Goal: Task Accomplishment & Management: Complete application form

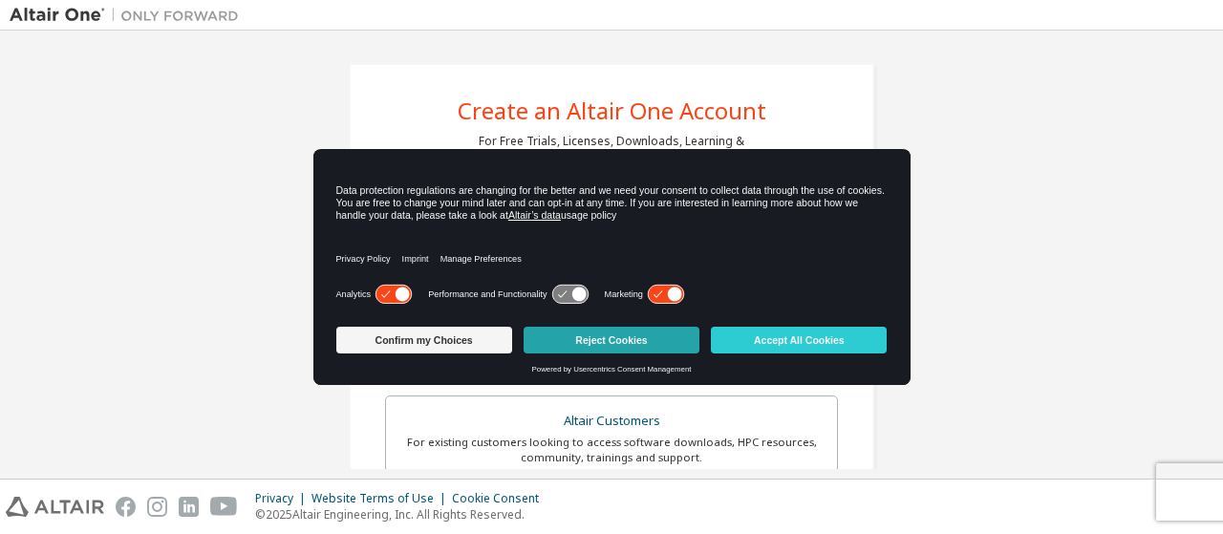
click at [572, 339] on button "Reject Cookies" at bounding box center [612, 340] width 176 height 27
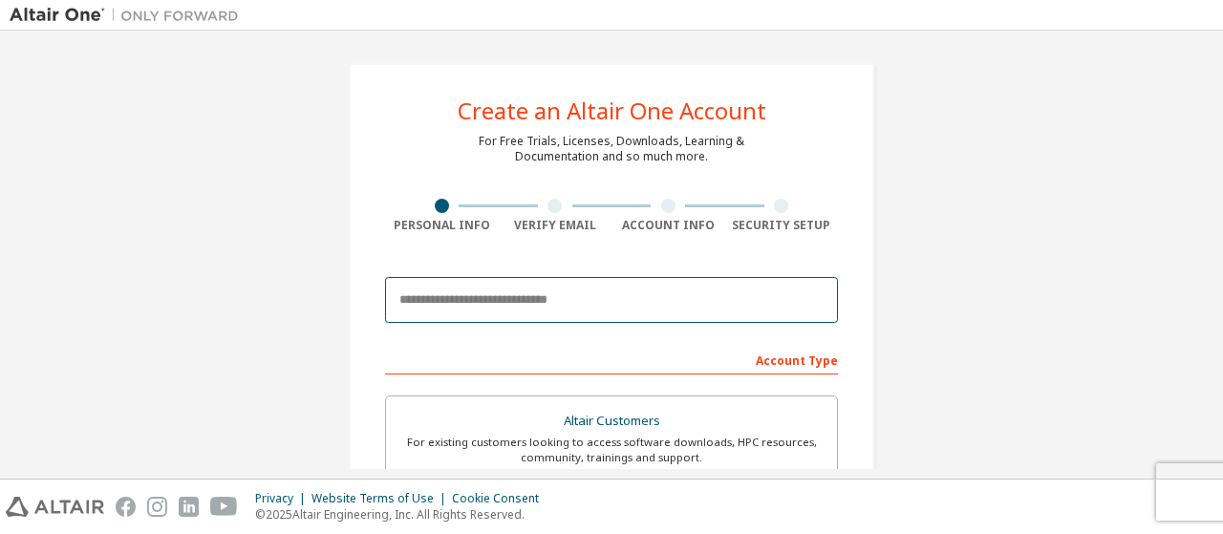
click at [493, 295] on input "email" at bounding box center [611, 300] width 453 height 46
type input "*"
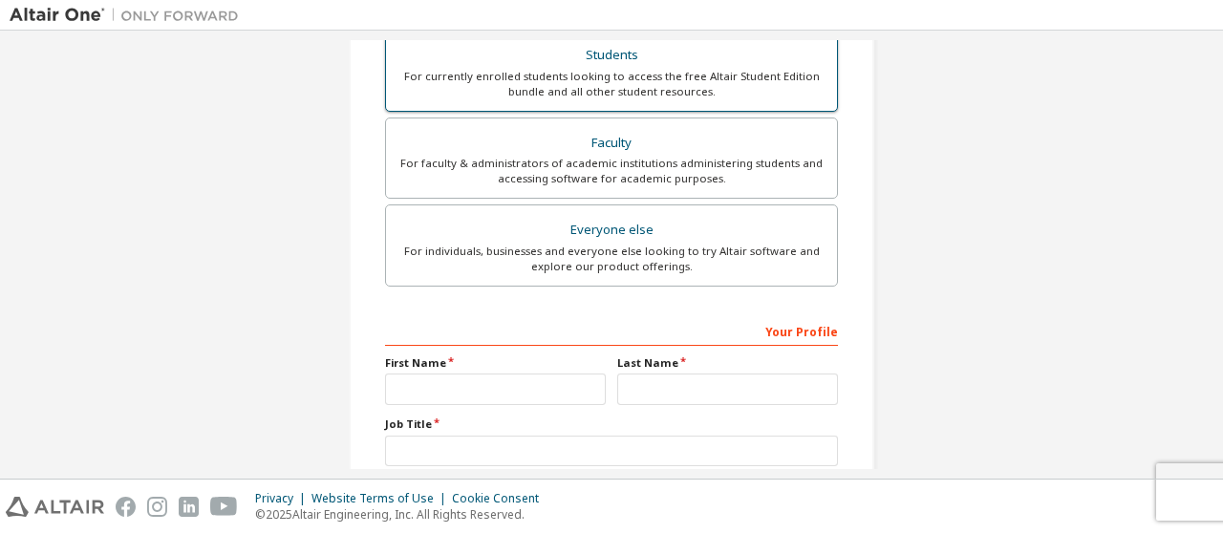
scroll to position [455, 0]
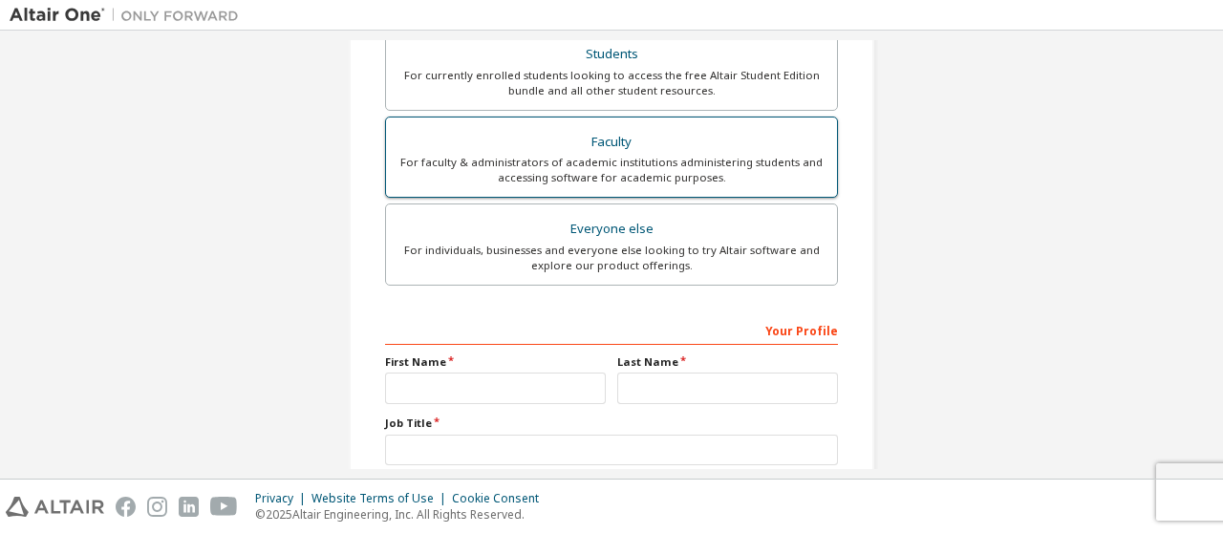
type input "**********"
click at [482, 162] on div "For faculty & administrators of academic institutions administering students an…" at bounding box center [612, 170] width 428 height 31
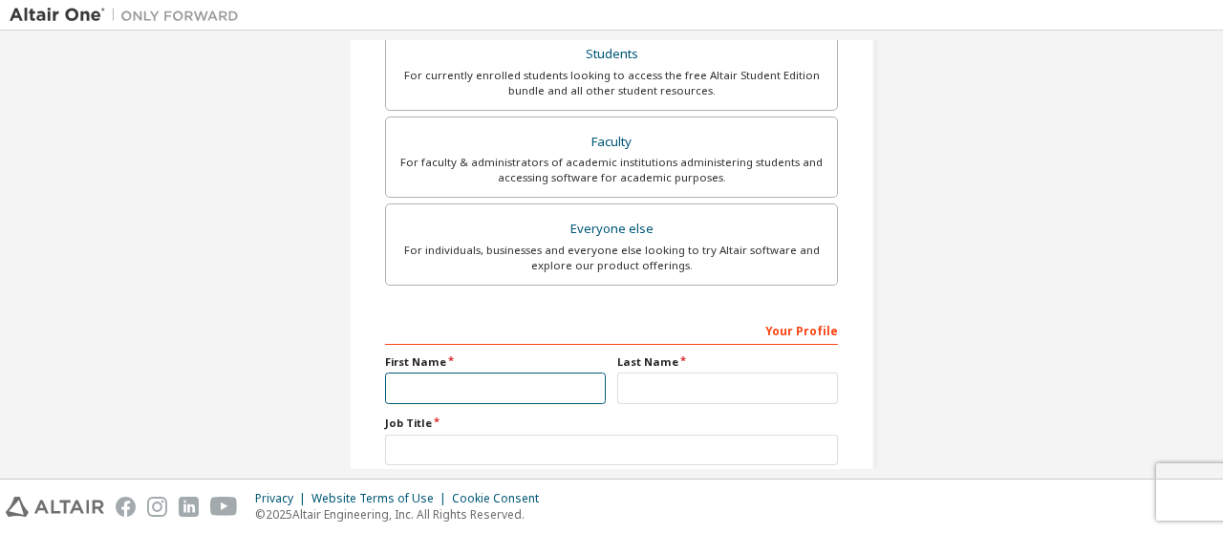
click at [483, 386] on input "text" at bounding box center [495, 389] width 221 height 32
type input "******"
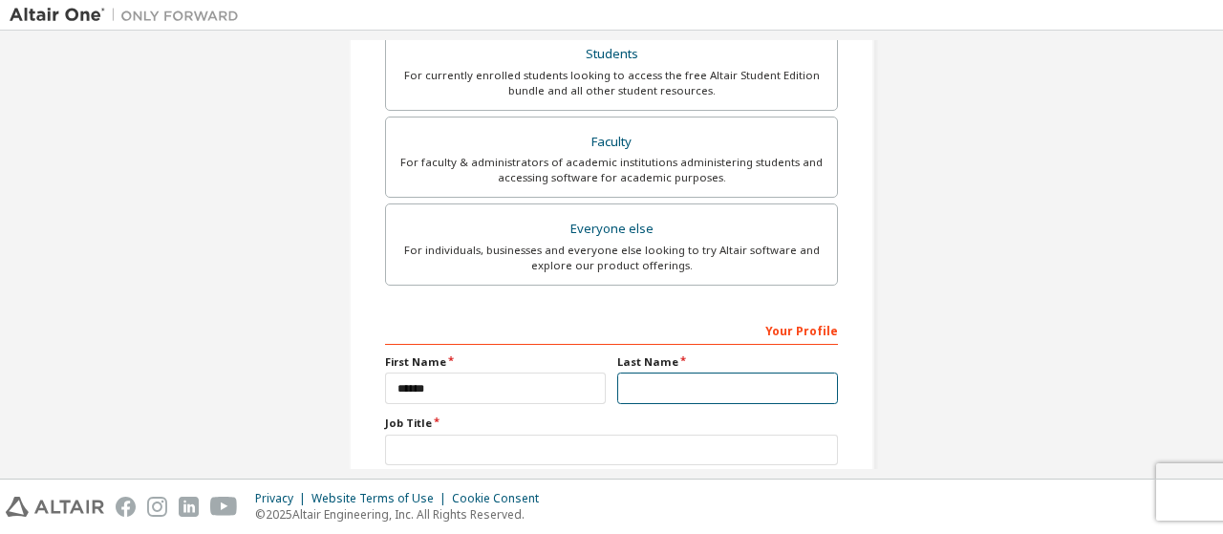
type input "*******"
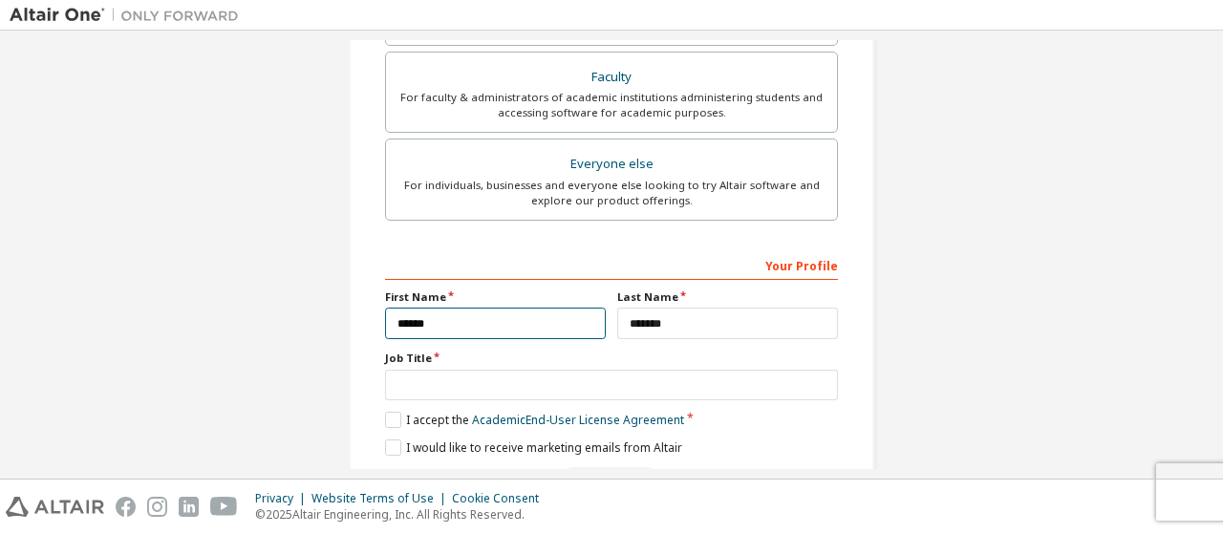
scroll to position [526, 0]
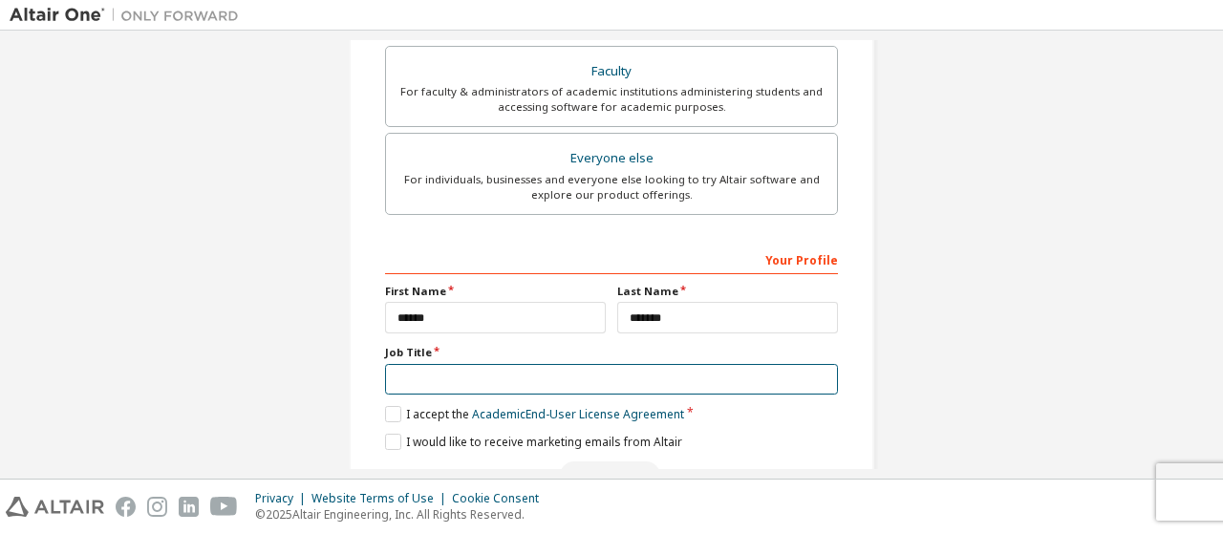
click at [491, 371] on input "text" at bounding box center [611, 380] width 453 height 32
type input "*"
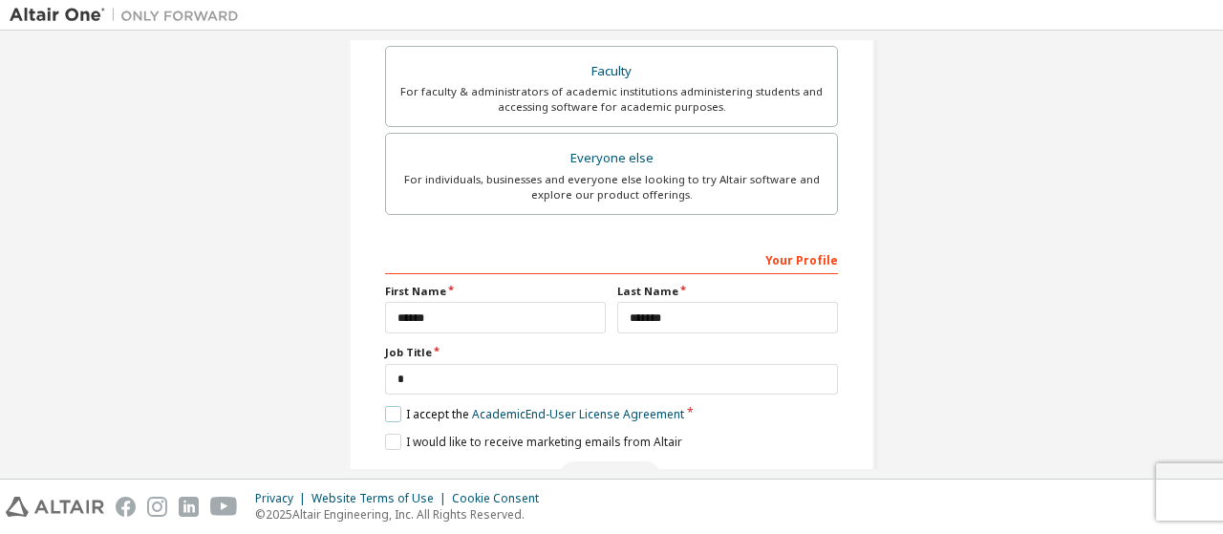
click at [386, 406] on label "I accept the Academic End-User License Agreement" at bounding box center [534, 414] width 299 height 16
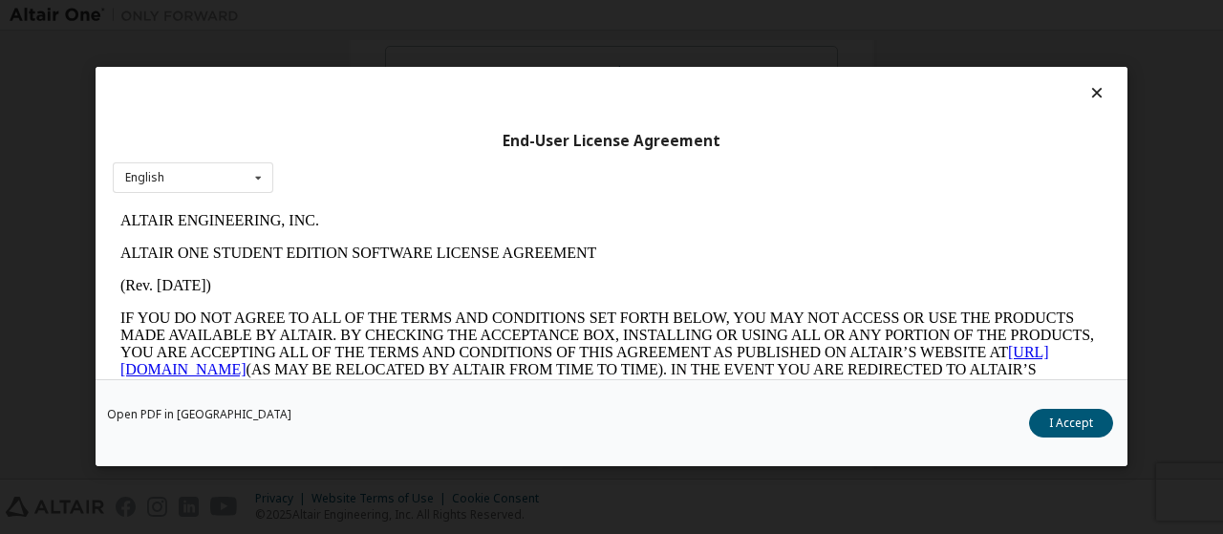
scroll to position [0, 0]
click at [1057, 427] on button "I Accept" at bounding box center [1071, 424] width 84 height 29
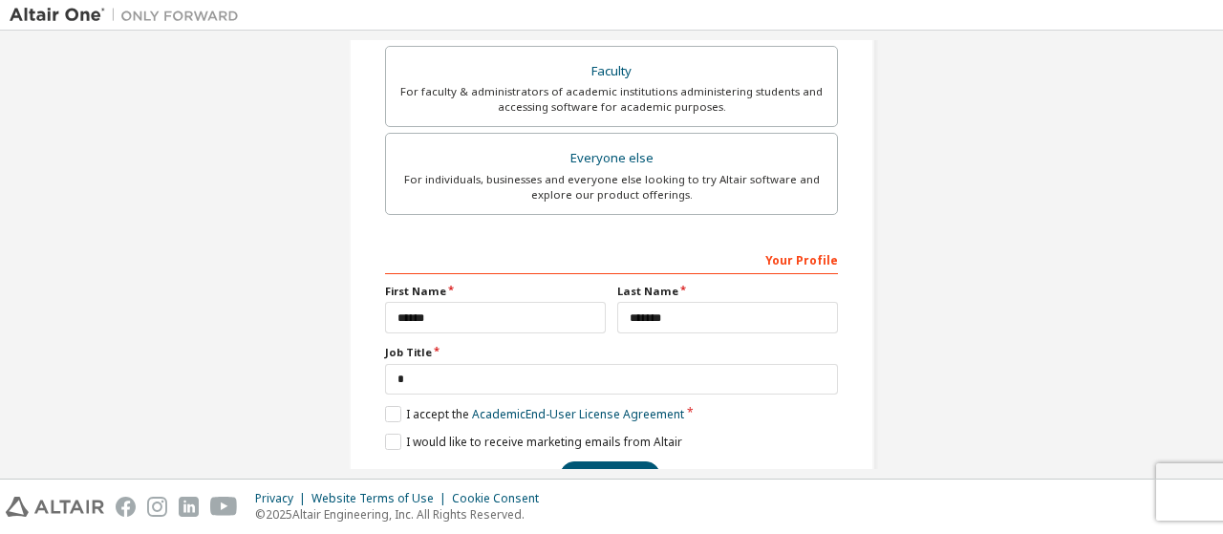
scroll to position [577, 0]
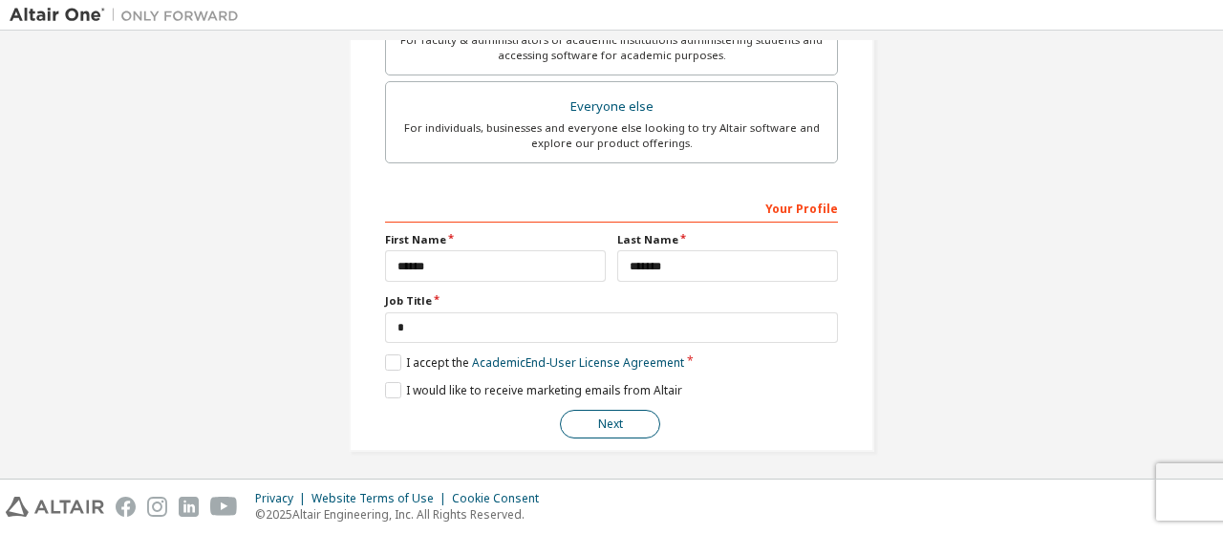
click at [614, 416] on button "Next" at bounding box center [610, 424] width 100 height 29
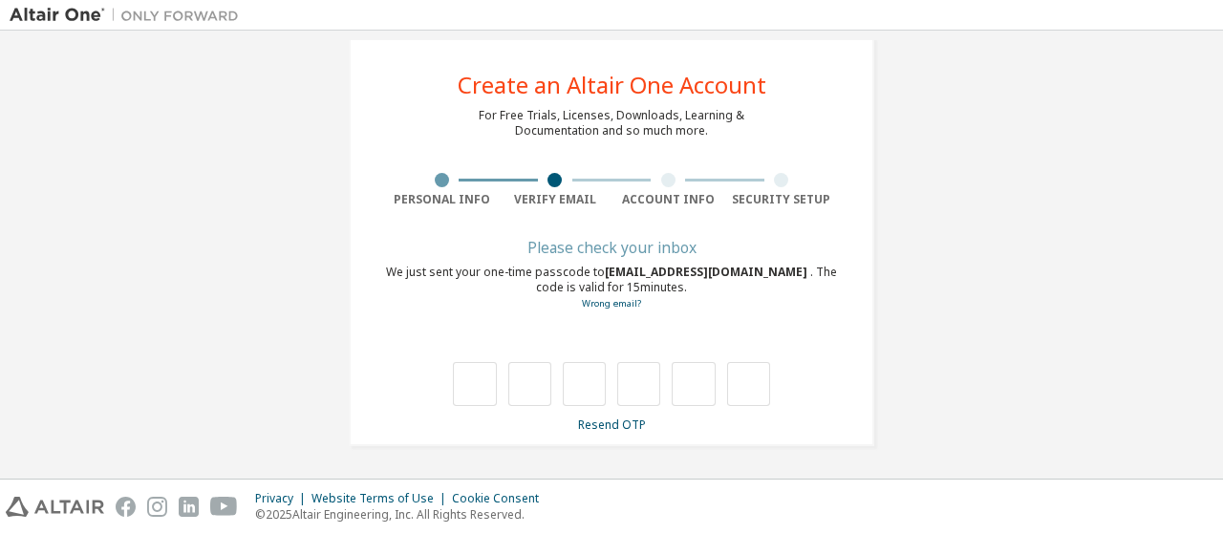
scroll to position [25, 0]
